Goal: Information Seeking & Learning: Find specific fact

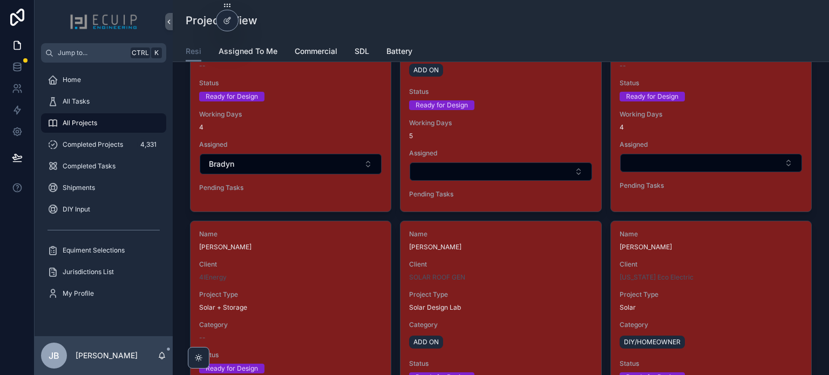
scroll to position [1403, 0]
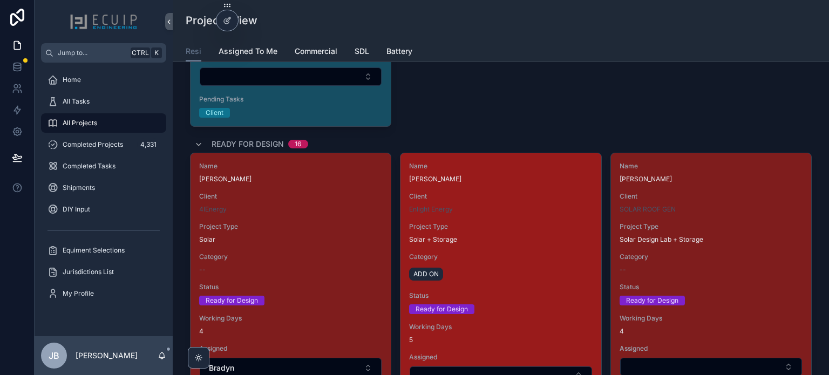
click at [499, 245] on div "Name Chris Wilson Client Enlight Energy Project Type Solar + Storage Category A…" at bounding box center [500, 284] width 200 height 262
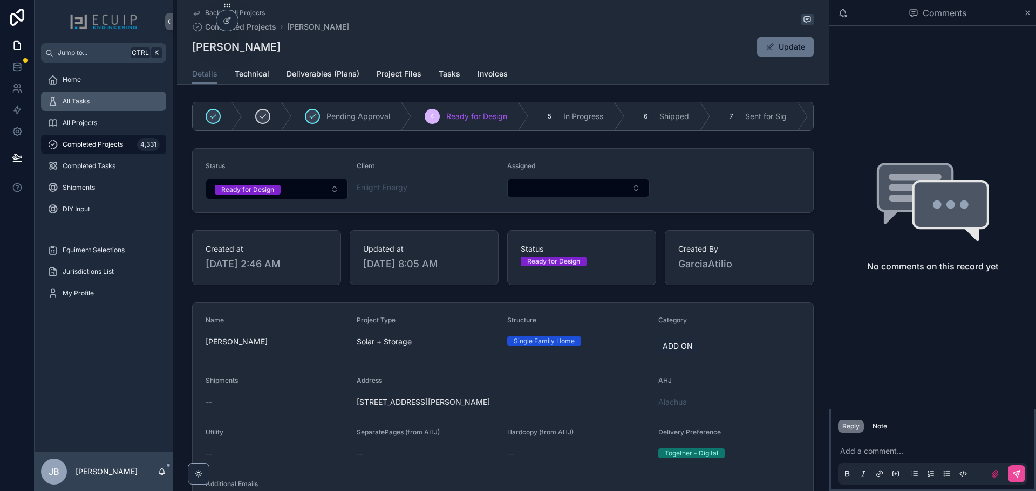
click at [106, 106] on div "All Tasks" at bounding box center [103, 101] width 112 height 17
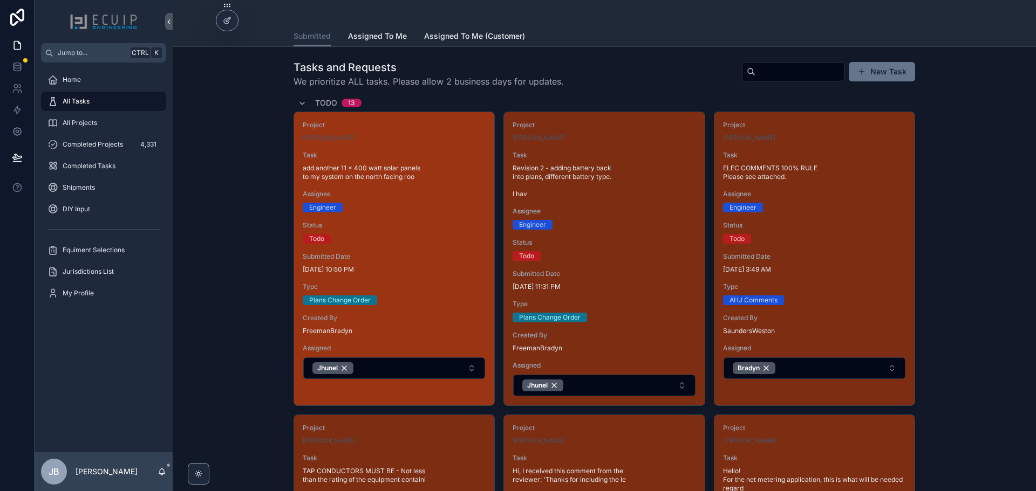
click at [467, 284] on span "Type" at bounding box center [394, 287] width 183 height 9
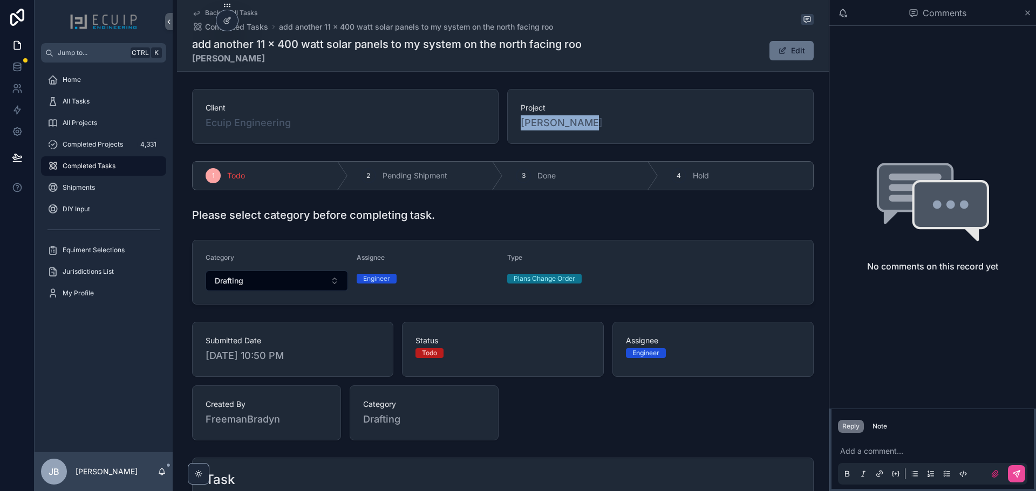
drag, startPoint x: 606, startPoint y: 129, endPoint x: 847, endPoint y: 158, distance: 242.3
click at [515, 131] on div "Project Edward Kopel" at bounding box center [660, 116] width 306 height 55
copy span "[PERSON_NAME]"
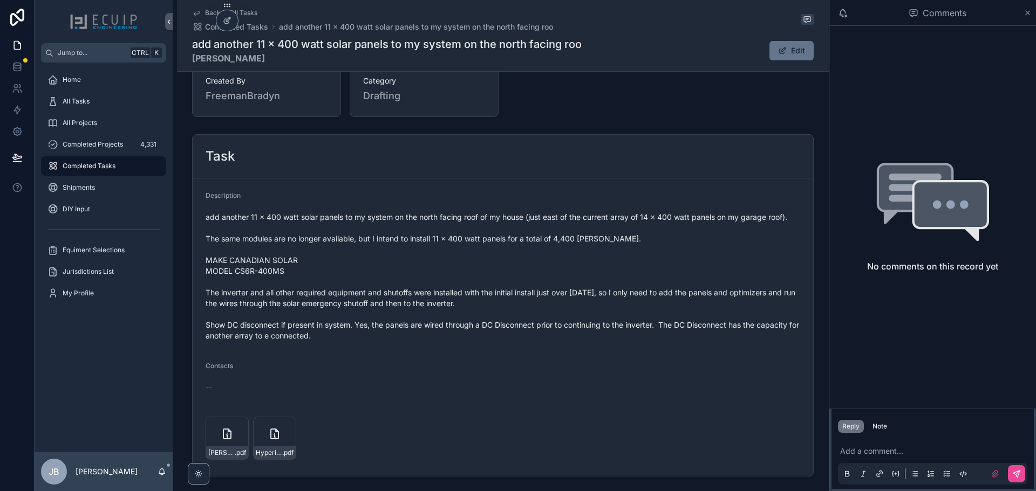
scroll to position [324, 0]
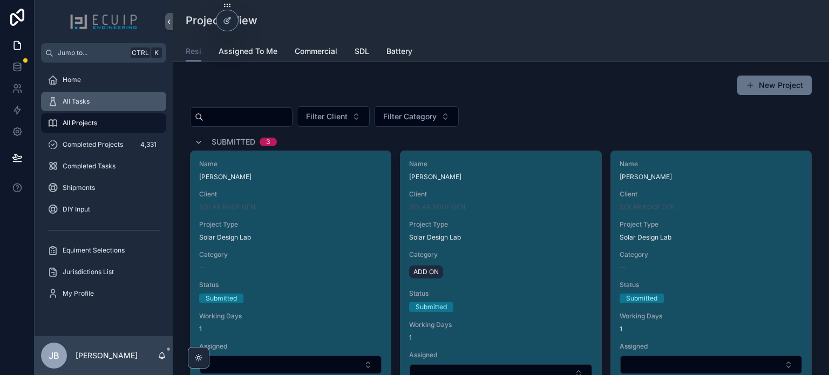
click at [99, 97] on div "All Tasks" at bounding box center [103, 101] width 112 height 17
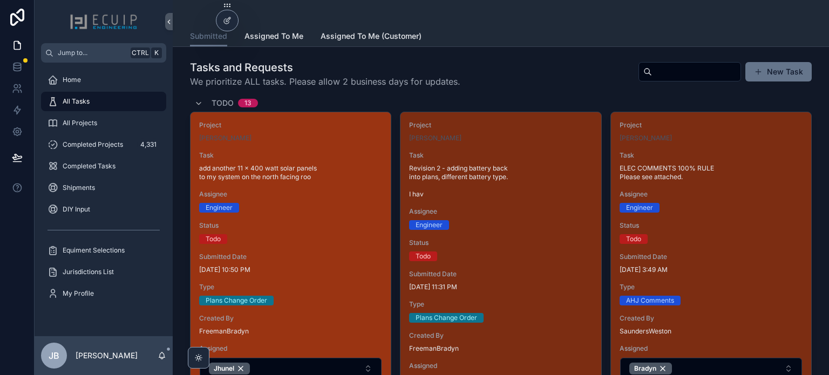
click at [336, 215] on div "Project Edward Kopel Task add another 11 x 400 watt solar panels to my system o…" at bounding box center [290, 250] width 200 height 276
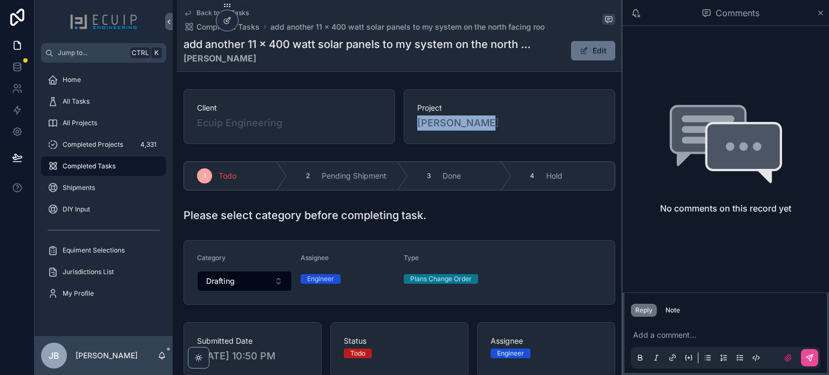
drag, startPoint x: 490, startPoint y: 125, endPoint x: 412, endPoint y: 126, distance: 77.7
click at [412, 126] on div "Project Edward Kopel" at bounding box center [508, 116] width 211 height 55
copy span "[PERSON_NAME]"
click at [483, 126] on div "[PERSON_NAME]" at bounding box center [509, 122] width 184 height 15
drag, startPoint x: 487, startPoint y: 124, endPoint x: 416, endPoint y: 123, distance: 70.7
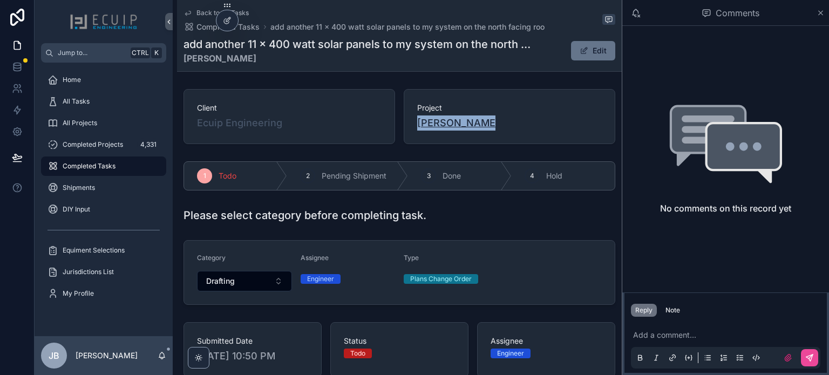
click at [417, 123] on div "[PERSON_NAME]" at bounding box center [509, 122] width 184 height 15
copy span "[PERSON_NAME]"
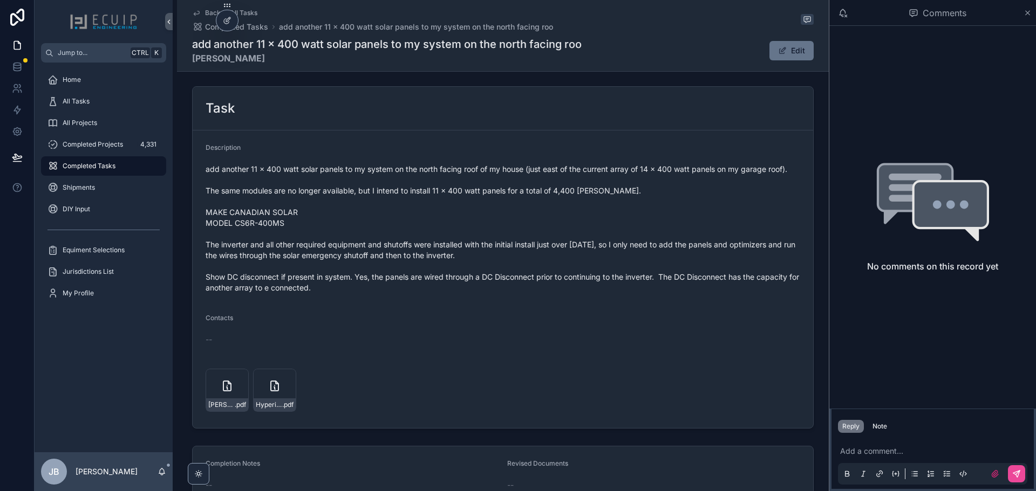
scroll to position [353, 0]
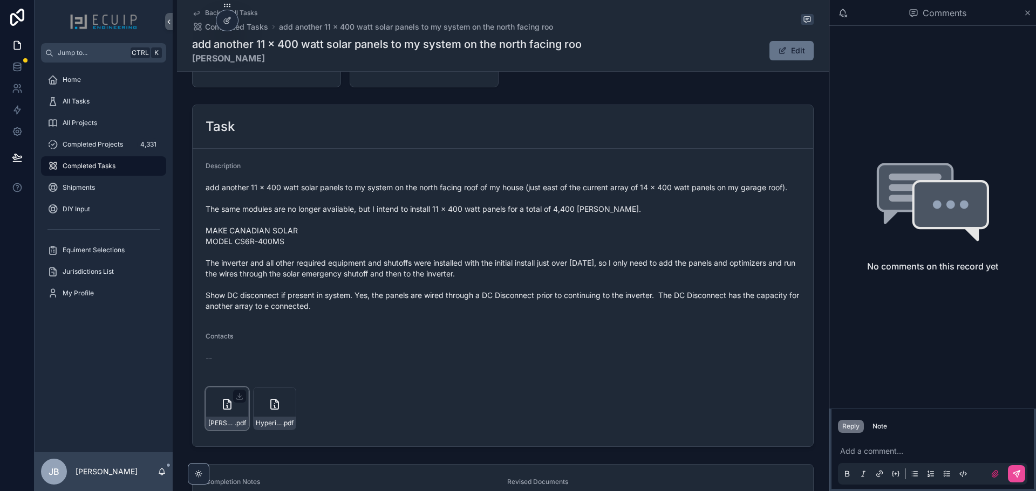
click at [217, 374] on div "Edward-Kopel-_-R1 .pdf" at bounding box center [227, 408] width 43 height 43
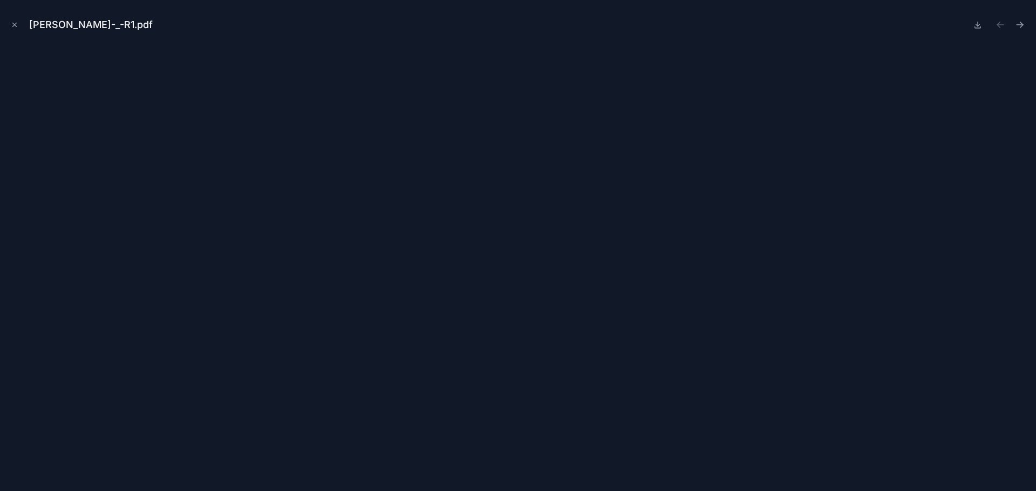
scroll to position [353, 0]
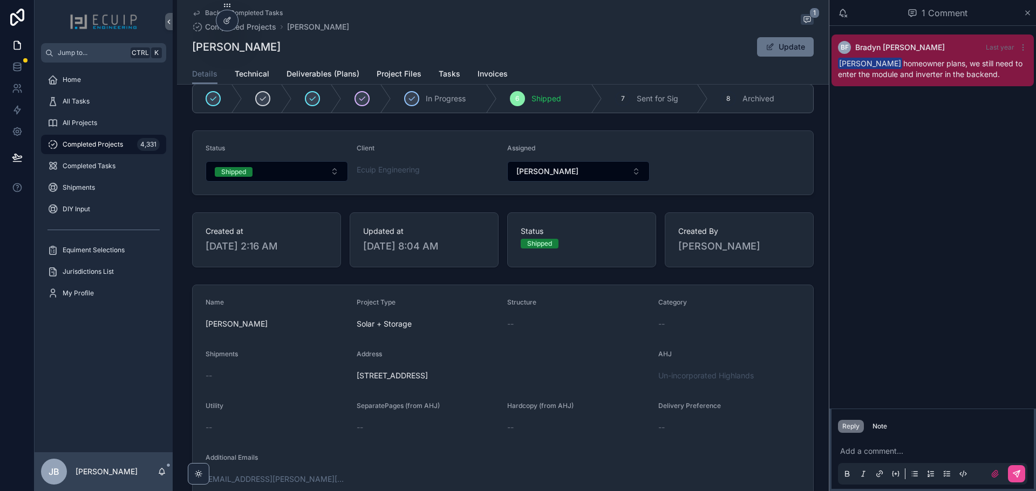
scroll to position [54, 0]
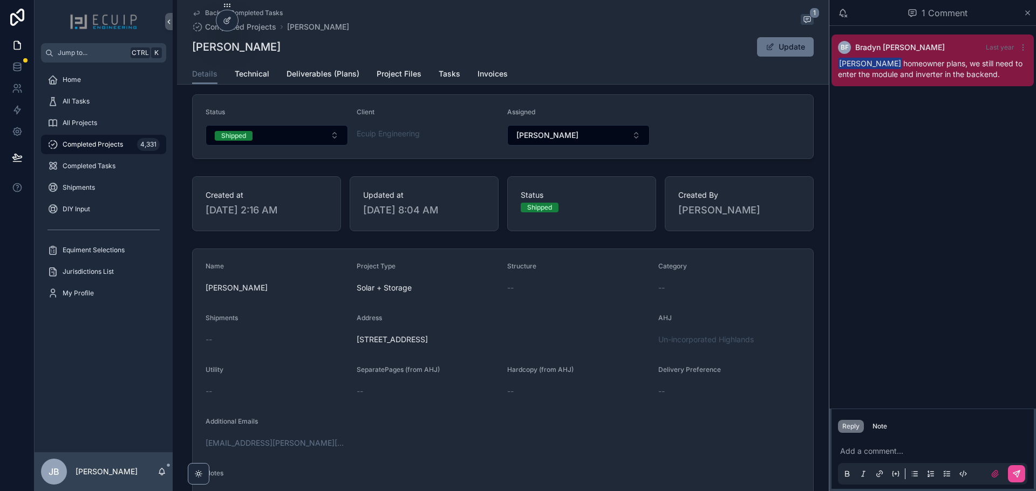
drag, startPoint x: 552, startPoint y: 341, endPoint x: 352, endPoint y: 344, distance: 200.1
click at [352, 344] on form "Name Edward Kopel Project Type Solar + Storage Structure -- Category -- Shipmen…" at bounding box center [503, 408] width 620 height 319
copy span "[STREET_ADDRESS]"
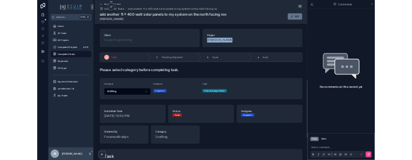
scroll to position [324, 0]
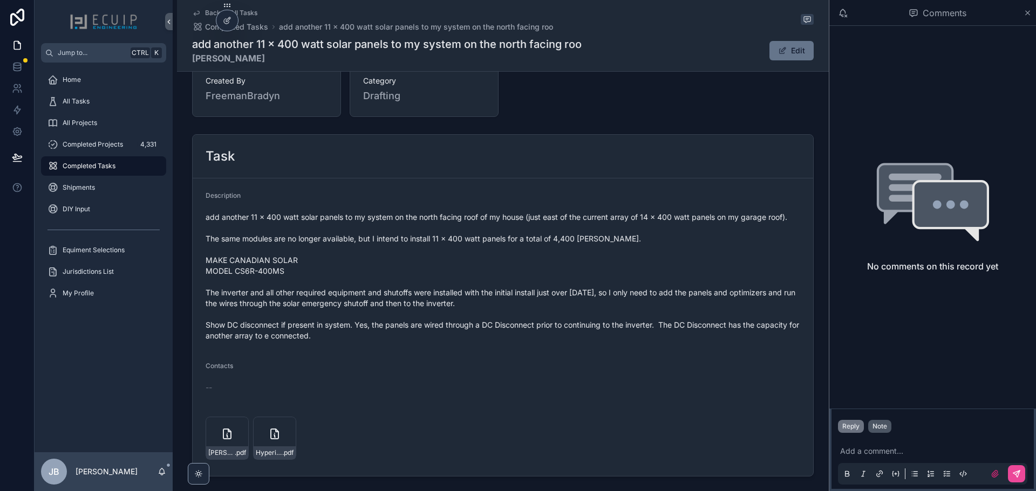
click at [880, 425] on div "Note" at bounding box center [879, 426] width 15 height 9
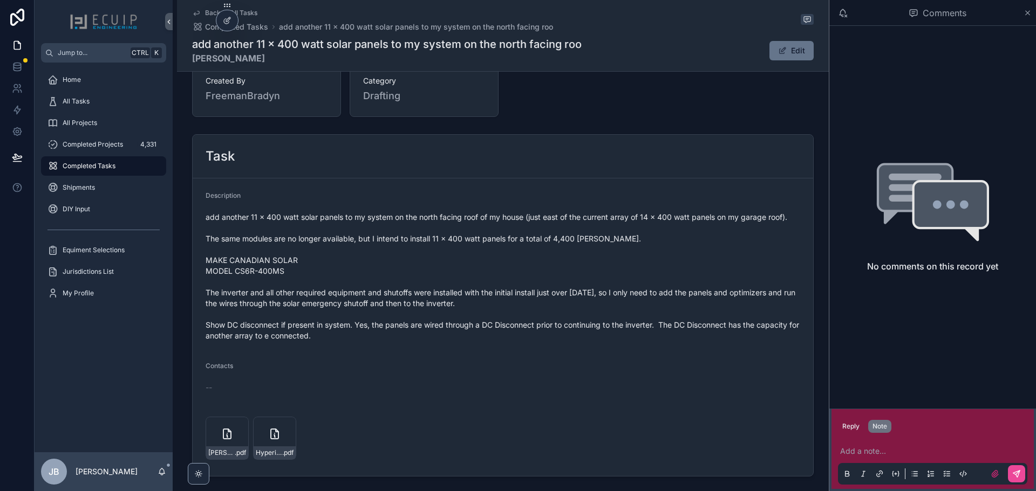
click at [909, 446] on p "scrollable content" at bounding box center [934, 451] width 189 height 11
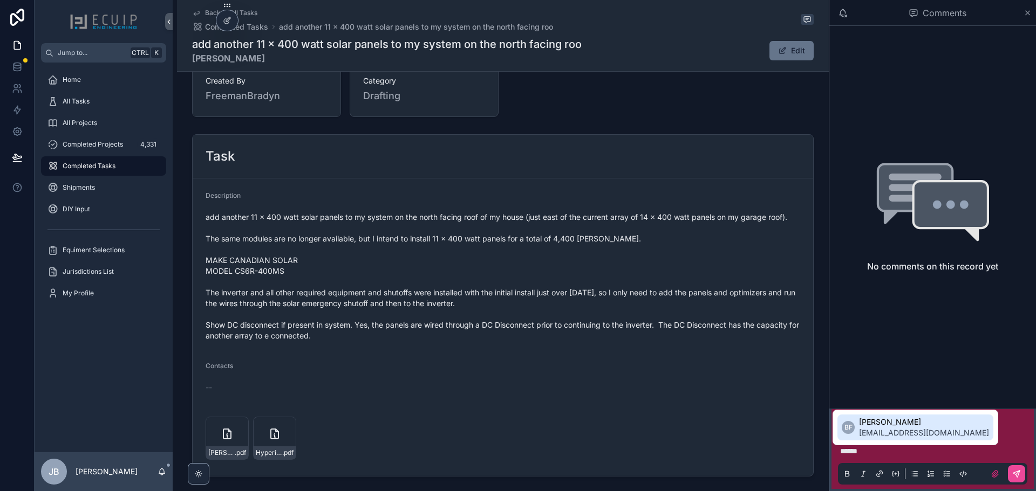
click at [884, 427] on span "[PERSON_NAME]" at bounding box center [924, 422] width 130 height 11
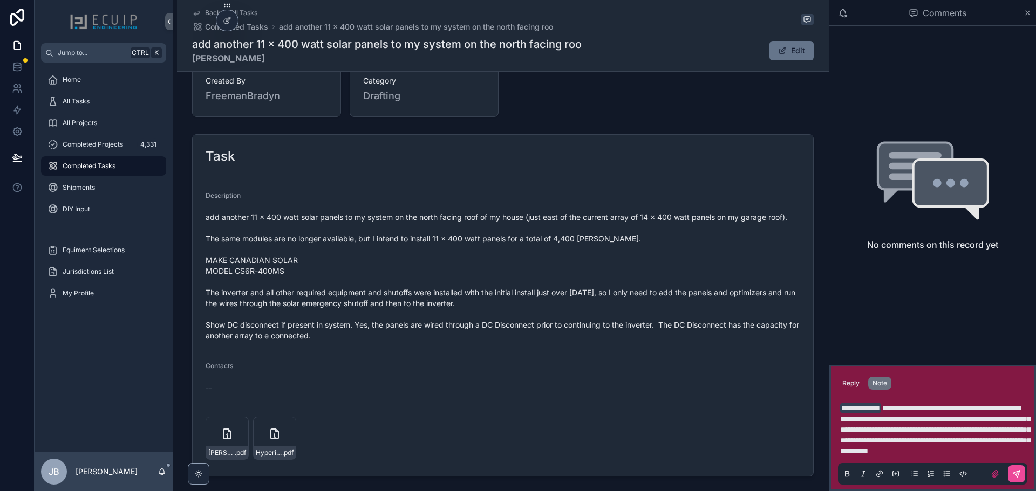
click at [935, 452] on span "**********" at bounding box center [935, 430] width 190 height 51
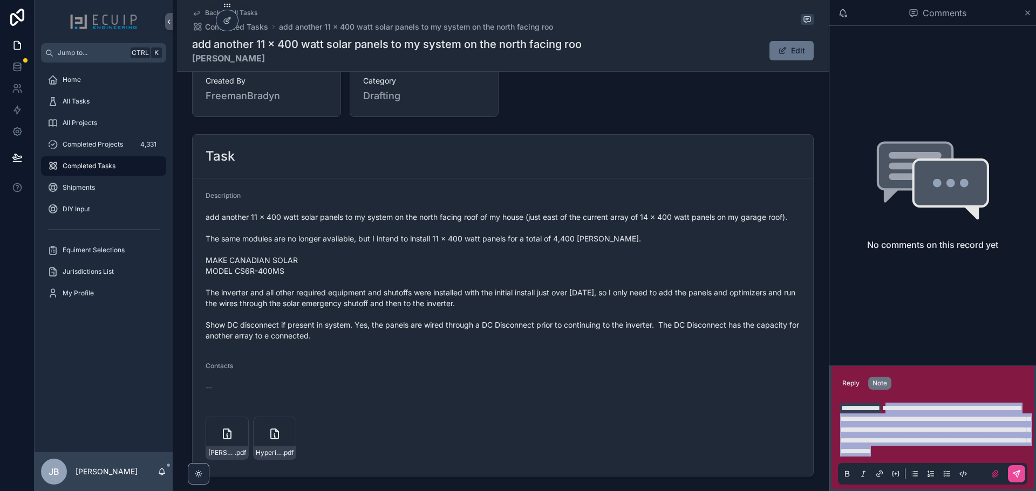
drag, startPoint x: 973, startPoint y: 448, endPoint x: 904, endPoint y: 400, distance: 84.1
click at [904, 403] on p "**********" at bounding box center [934, 430] width 189 height 54
click at [962, 450] on p "**********" at bounding box center [934, 430] width 189 height 54
drag, startPoint x: 960, startPoint y: 453, endPoint x: 904, endPoint y: 398, distance: 78.2
click at [904, 403] on p "**********" at bounding box center [934, 430] width 189 height 54
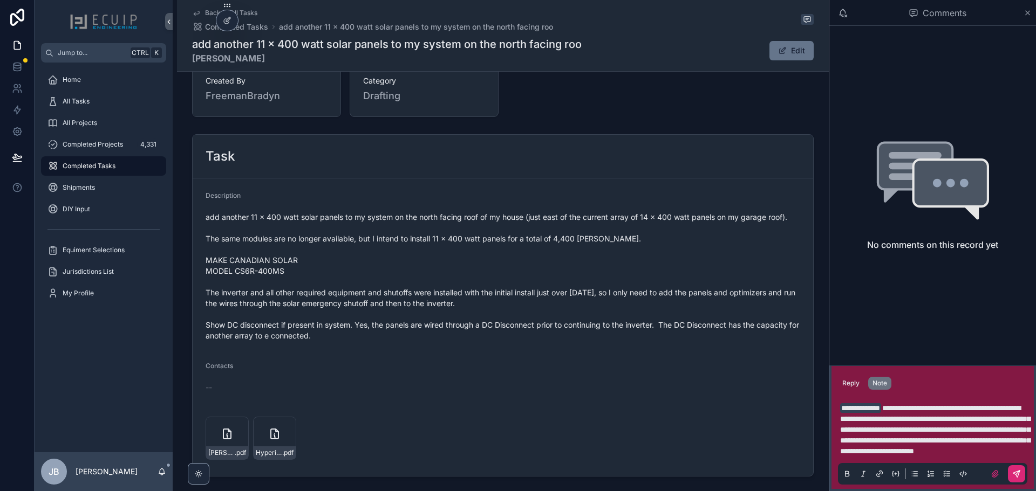
click at [1018, 474] on icon "scrollable content" at bounding box center [1016, 474] width 6 height 6
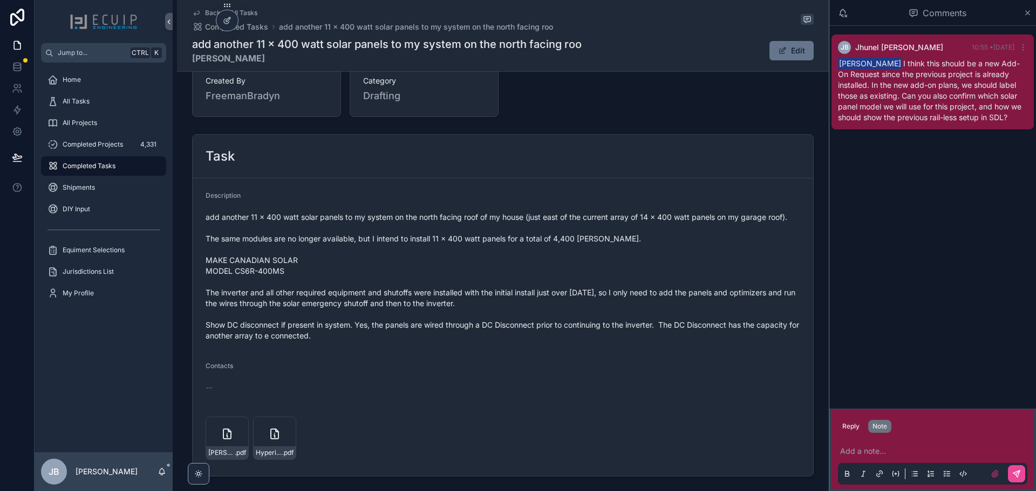
click at [254, 152] on div "Task" at bounding box center [503, 156] width 594 height 17
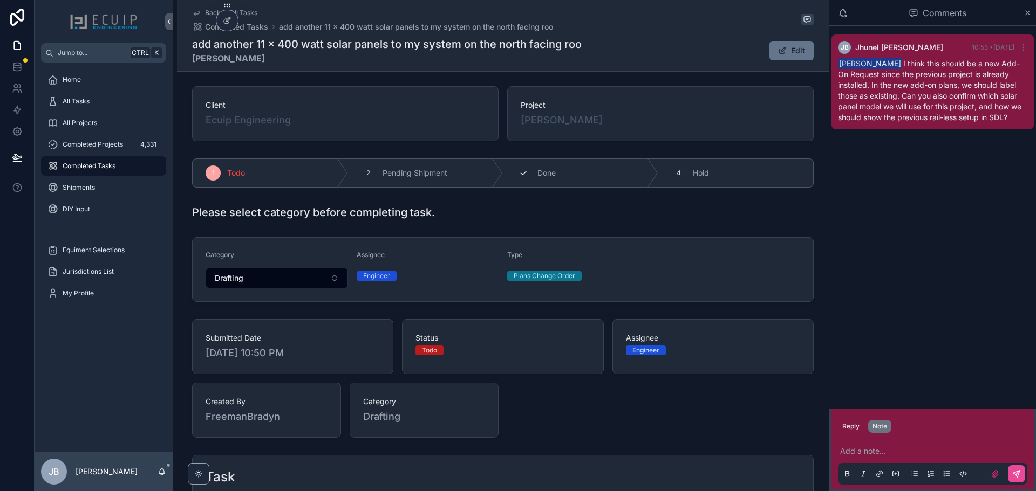
scroll to position [0, 0]
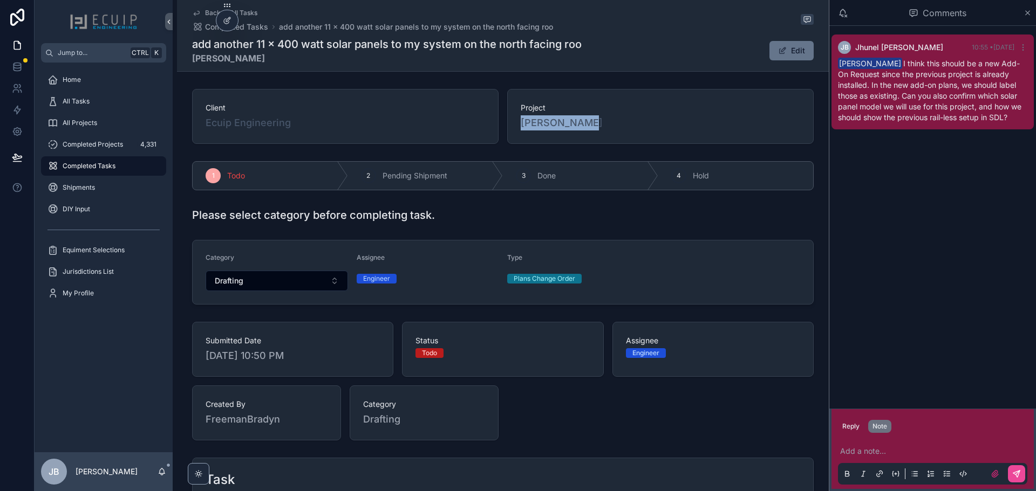
drag, startPoint x: 591, startPoint y: 122, endPoint x: 514, endPoint y: 129, distance: 77.0
click at [514, 129] on div "Project [PERSON_NAME]" at bounding box center [660, 116] width 306 height 55
copy span "[PERSON_NAME]"
drag, startPoint x: 92, startPoint y: 104, endPoint x: 168, endPoint y: 104, distance: 76.6
click at [92, 104] on div "All Tasks" at bounding box center [103, 101] width 112 height 17
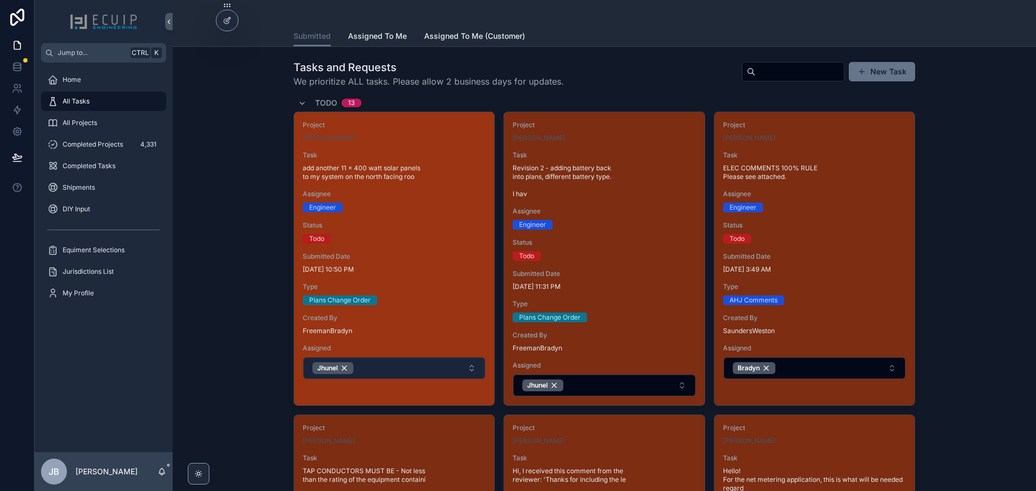
click at [380, 373] on button "Jhunel" at bounding box center [394, 369] width 182 height 22
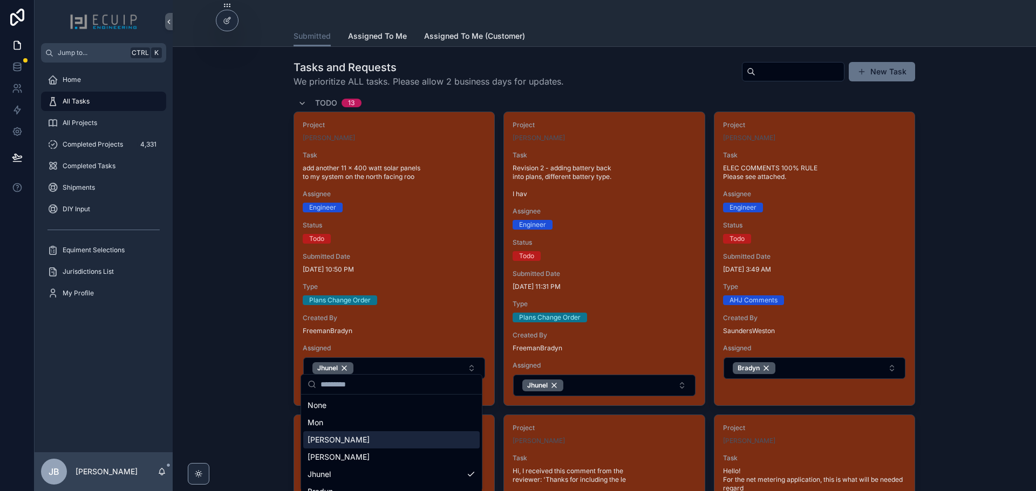
scroll to position [108, 0]
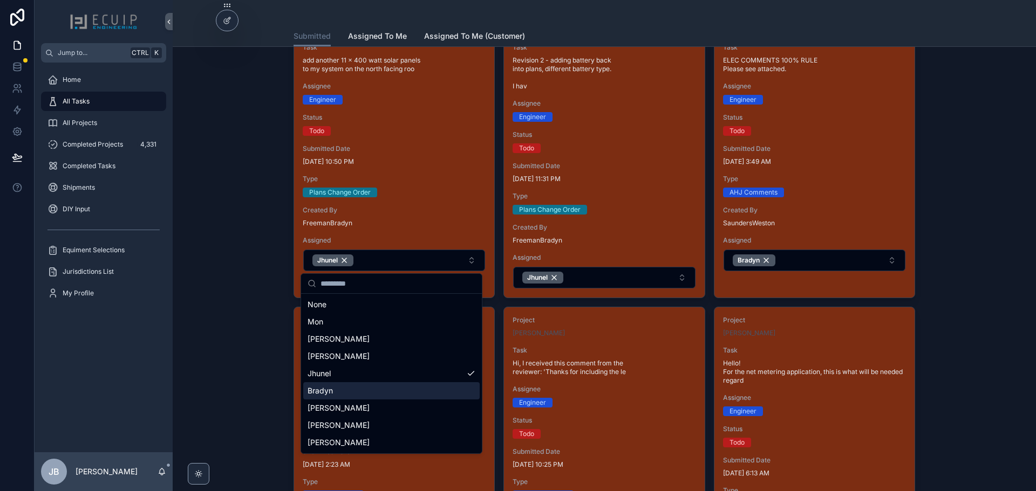
click at [394, 395] on div "Bradyn" at bounding box center [391, 390] width 176 height 17
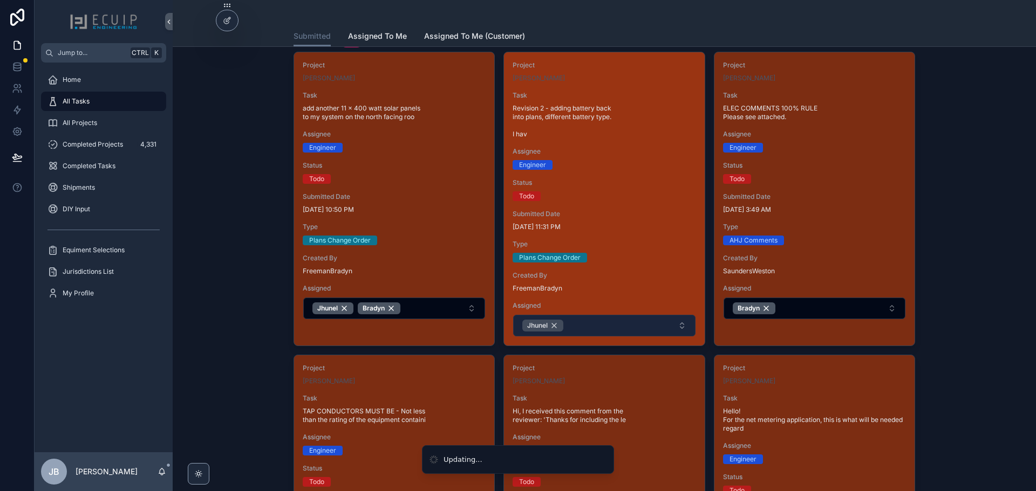
scroll to position [54, 0]
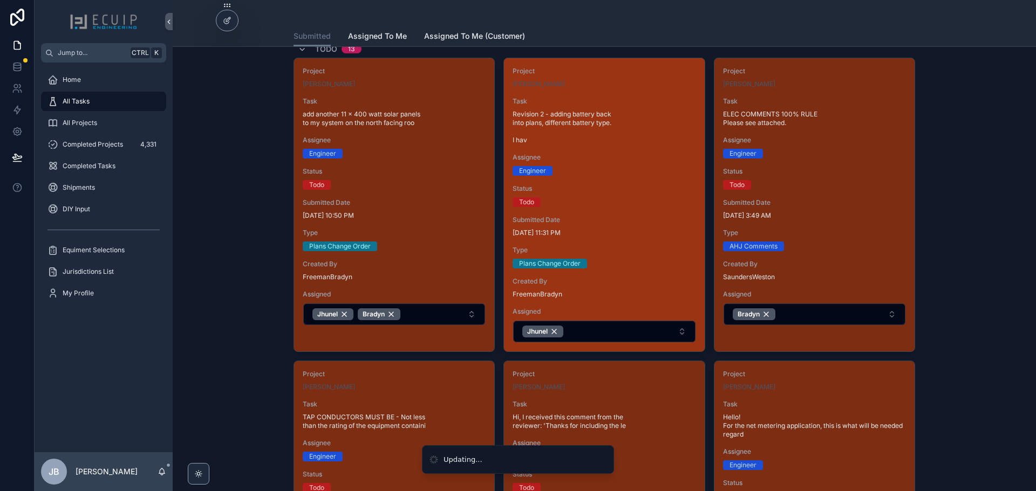
click at [607, 206] on div "Todo" at bounding box center [603, 202] width 183 height 10
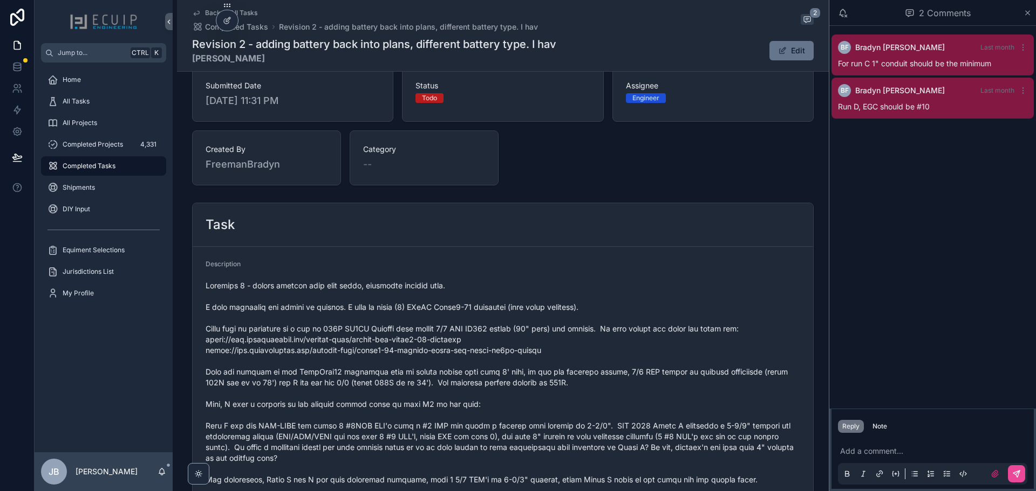
scroll to position [270, 0]
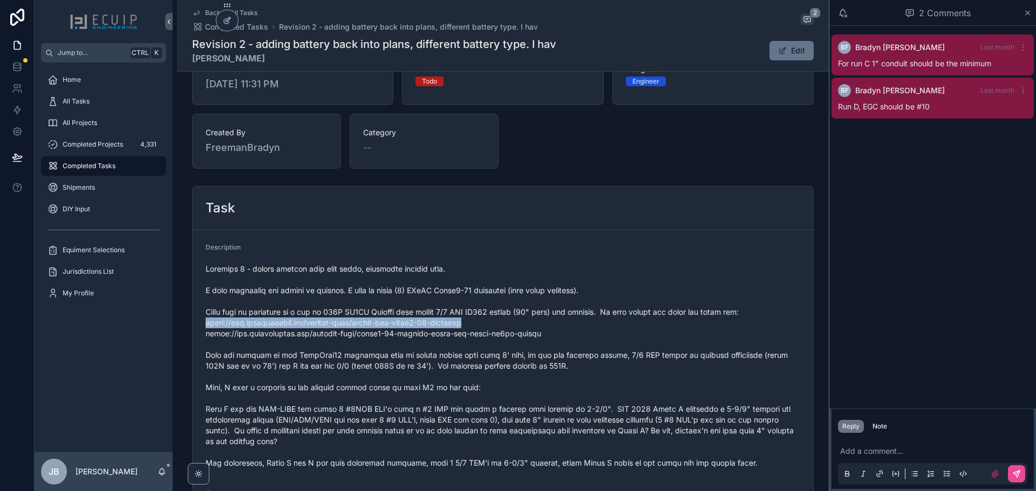
drag, startPoint x: 466, startPoint y: 323, endPoint x: 203, endPoint y: 325, distance: 262.2
click at [206, 325] on span "scrollable content" at bounding box center [503, 366] width 594 height 205
copy span "https://www.ruixubattery.com/product-page/busbar-for-lithi2-16-positive"
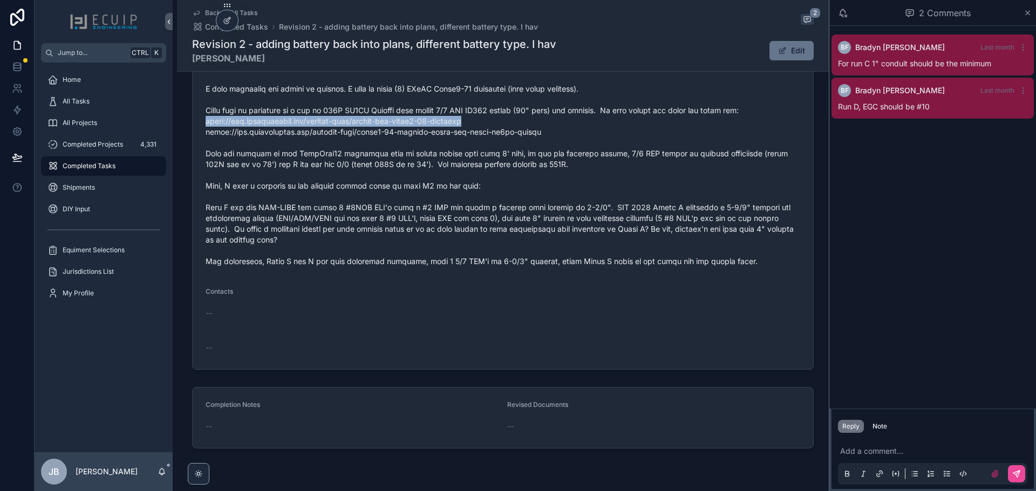
scroll to position [485, 0]
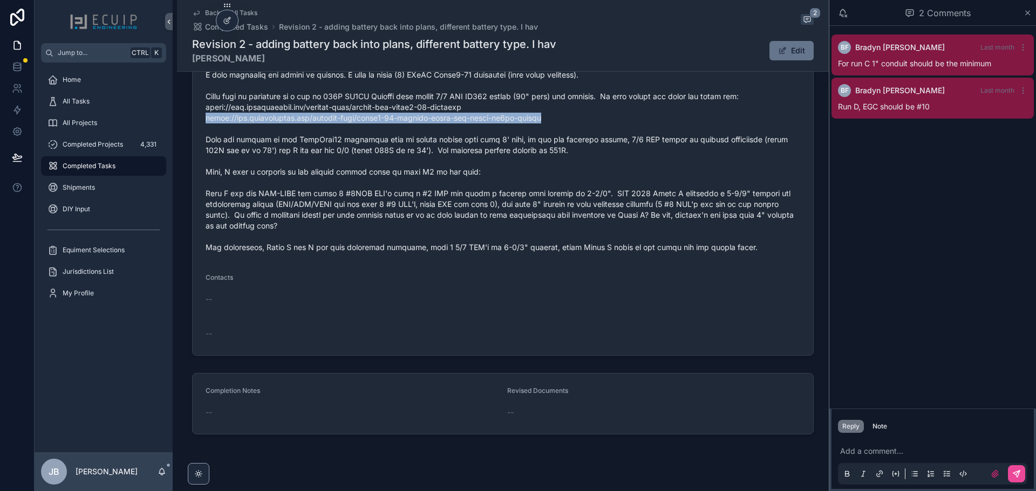
drag, startPoint x: 431, startPoint y: 117, endPoint x: 204, endPoint y: 121, distance: 227.2
click at [206, 121] on span "scrollable content" at bounding box center [503, 150] width 594 height 205
copy span "https://www.ruixubattery.com/product-page/lithi2-16-battery-cable-for-ruixu-rx9…"
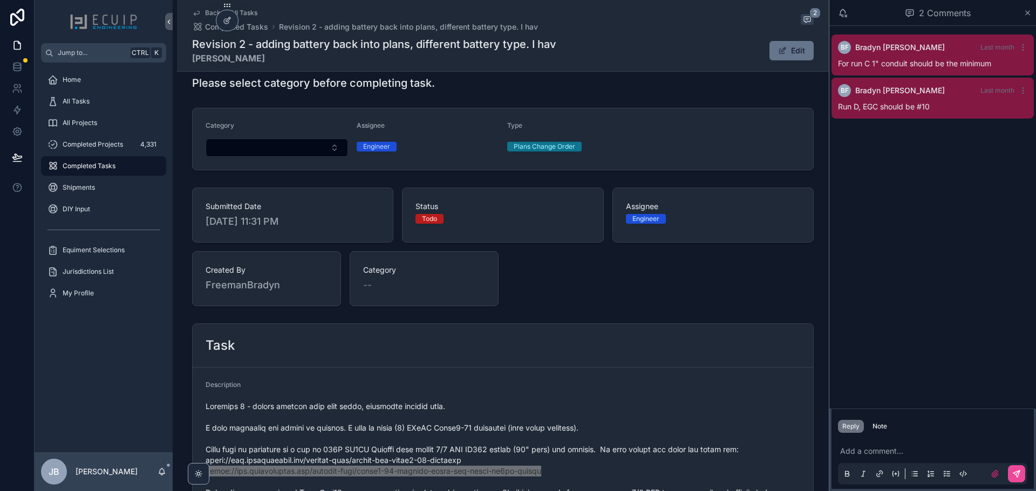
scroll to position [0, 0]
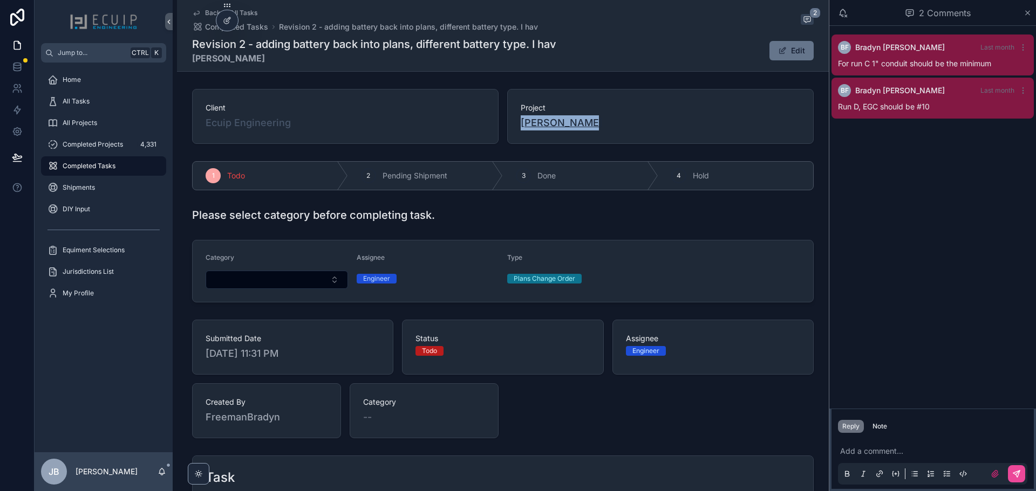
drag, startPoint x: 587, startPoint y: 119, endPoint x: 520, endPoint y: 122, distance: 67.0
click at [521, 122] on div "PHIL CIHOLAS" at bounding box center [660, 122] width 279 height 15
copy span "PHIL CIHOLAS"
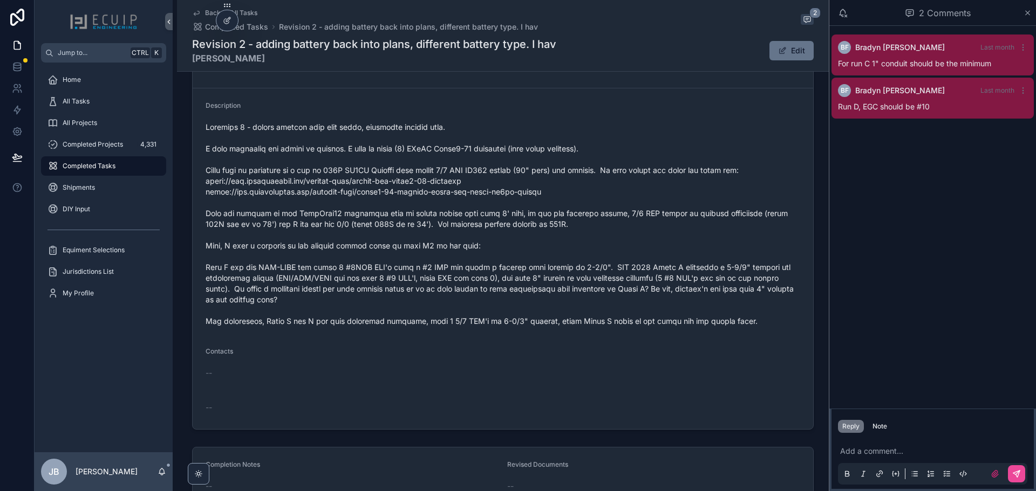
scroll to position [378, 0]
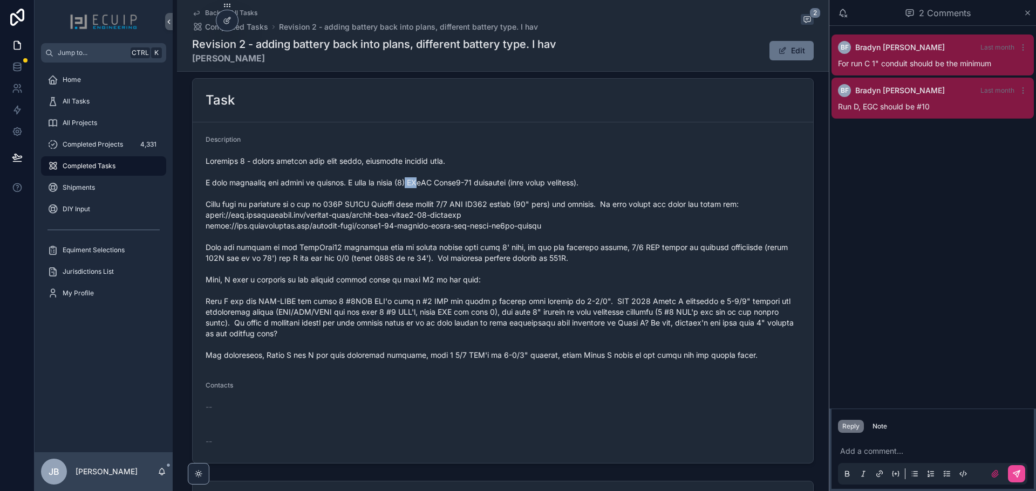
drag, startPoint x: 398, startPoint y: 183, endPoint x: 409, endPoint y: 183, distance: 10.8
click at [410, 183] on span "scrollable content" at bounding box center [503, 258] width 594 height 205
drag, startPoint x: 386, startPoint y: 186, endPoint x: 489, endPoint y: 183, distance: 103.1
click at [488, 183] on span "scrollable content" at bounding box center [503, 258] width 594 height 205
copy span "(3) RUiXU Lithi2-16 batteries"
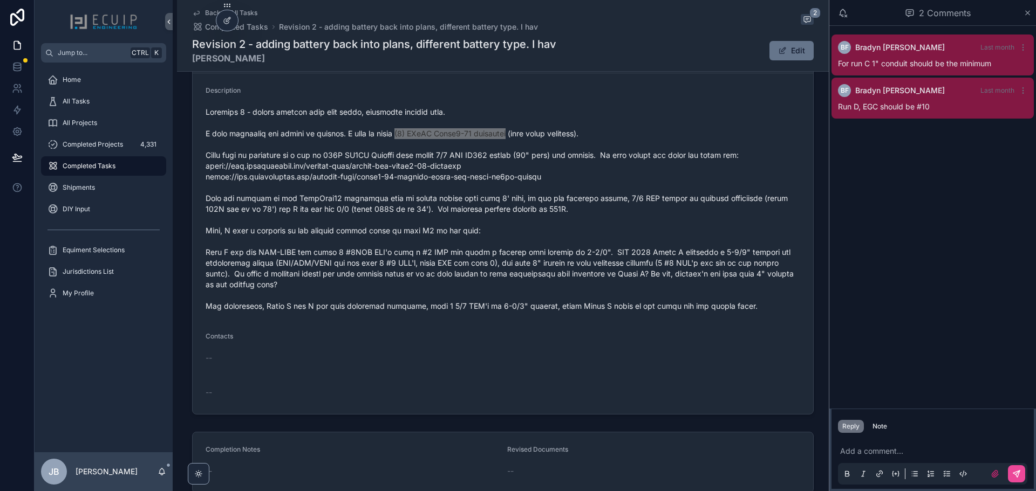
scroll to position [432, 0]
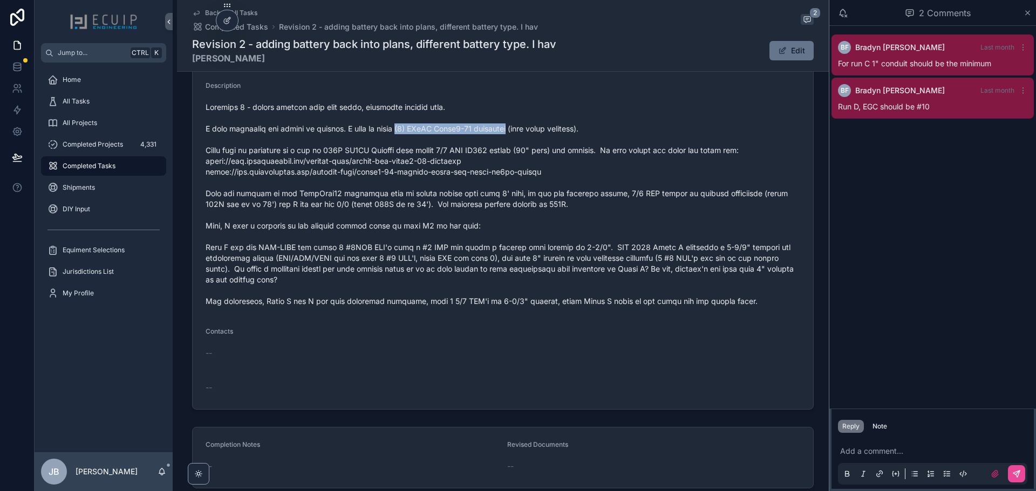
click at [408, 133] on span "scrollable content" at bounding box center [503, 204] width 594 height 205
drag, startPoint x: 399, startPoint y: 129, endPoint x: 454, endPoint y: 130, distance: 55.0
click at [454, 130] on span "scrollable content" at bounding box center [503, 204] width 594 height 205
copy span "RUiXU Lithi2-16"
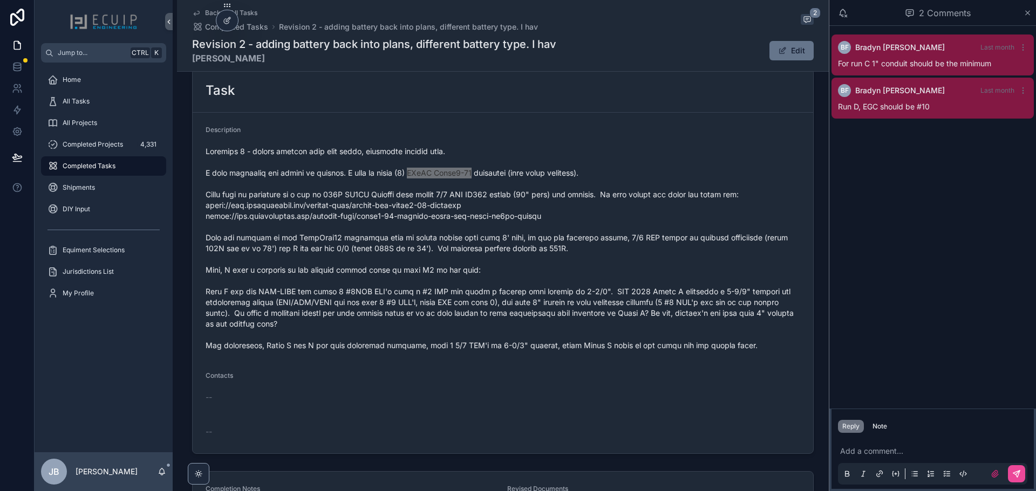
scroll to position [340, 0]
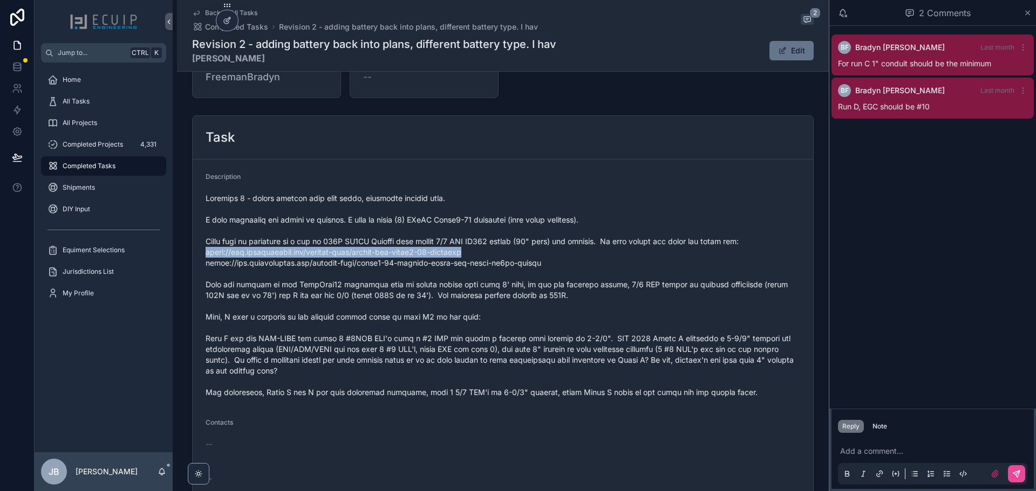
drag, startPoint x: 467, startPoint y: 251, endPoint x: 202, endPoint y: 251, distance: 264.3
click at [202, 251] on form "Description Contacts -- --" at bounding box center [503, 330] width 620 height 341
copy span "https://www.ruixubattery.com/product-page/busbar-for-lithi2-16-positive"
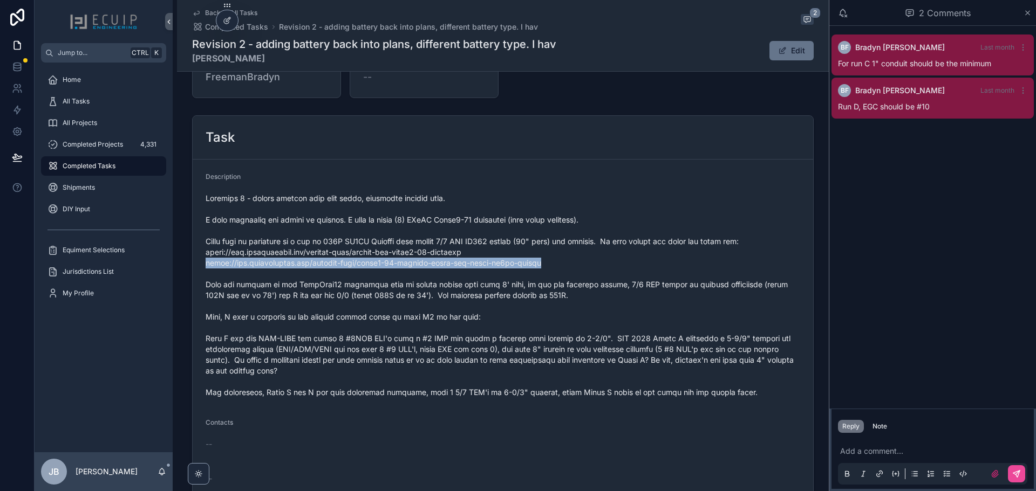
drag, startPoint x: 540, startPoint y: 260, endPoint x: 203, endPoint y: 260, distance: 336.6
click at [206, 260] on span "scrollable content" at bounding box center [503, 295] width 594 height 205
copy span "https://www.ruixubattery.com/product-page/lithi2-16-battery-cable-for-ruixu-rx9…"
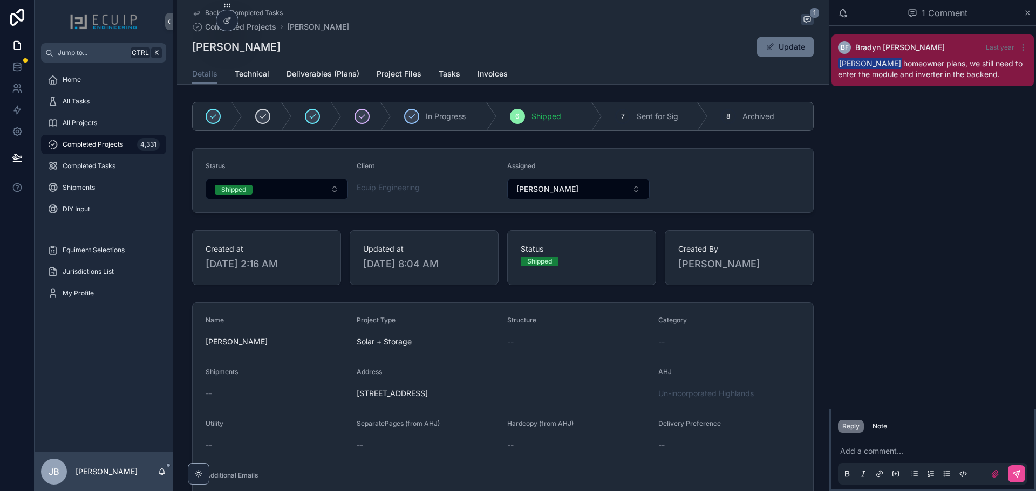
scroll to position [54, 0]
